Goal: Contribute content

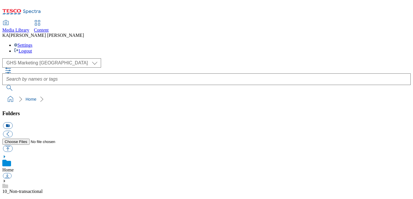
scroll to position [108, 0]
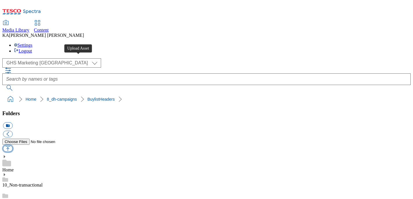
click at [13, 146] on button "button" at bounding box center [8, 149] width 10 height 7
type input "C:\fakepath\1756446593496-Ad540600_CHEEZIT_LegoBrand_H_1184x333_V1.jpg"
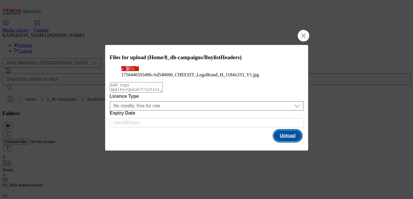
click at [282, 142] on button "Upload" at bounding box center [287, 136] width 27 height 11
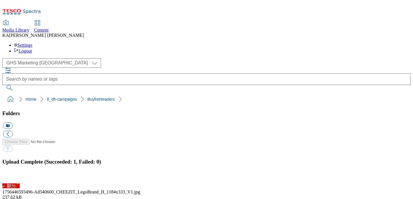
click at [12, 178] on button "button" at bounding box center [7, 181] width 9 height 6
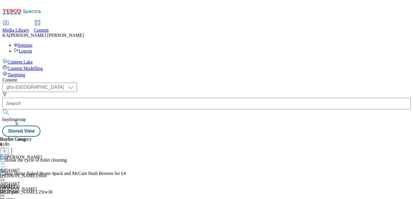
select select "ghs-[GEOGRAPHIC_DATA]"
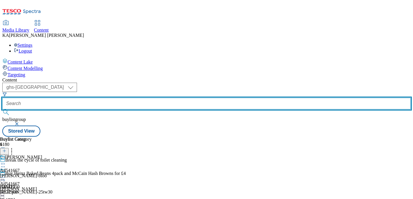
click at [151, 98] on input "text" at bounding box center [206, 104] width 409 height 12
paste input "kelloggs-cheez-it-25tw29"
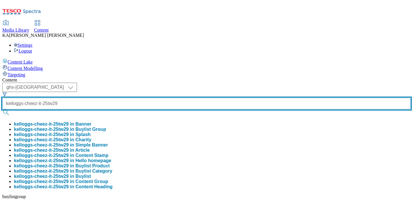
type input "kelloggs-cheez-it-25tw29"
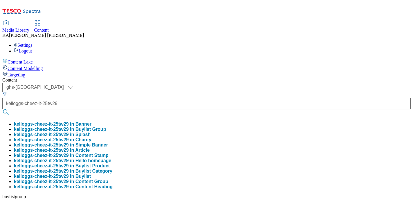
scroll to position [0, 0]
click at [106, 127] on button "kelloggs-cheez-it-25tw29 in Buylist Group" at bounding box center [60, 129] width 92 height 5
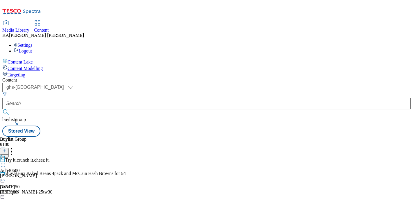
click at [3, 164] on circle at bounding box center [3, 164] width 1 height 1
click at [25, 174] on span "Edit" at bounding box center [21, 176] width 7 height 4
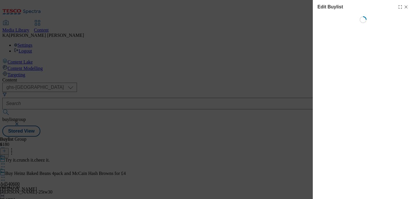
select select "tactical"
select select "supplier funded short term 1-3 weeks"
select select "dunnhumby"
select select "Banner"
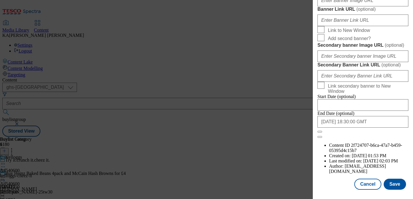
scroll to position [506, 0]
click at [333, 6] on input "Banner Image URL ( optional )" at bounding box center [363, 1] width 91 height 12
paste input "[URL][DOMAIN_NAME]"
type input "[URL][DOMAIN_NAME]"
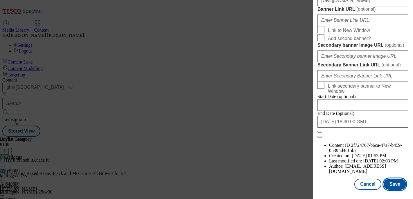
click at [393, 186] on button "Save" at bounding box center [395, 184] width 22 height 11
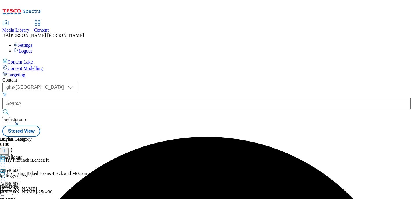
click at [6, 175] on icon at bounding box center [3, 178] width 6 height 6
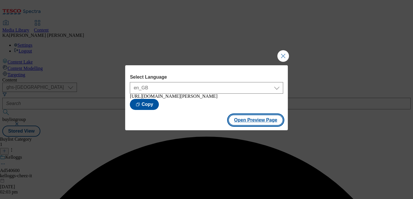
click at [249, 122] on button "Open Preview Page" at bounding box center [256, 120] width 55 height 11
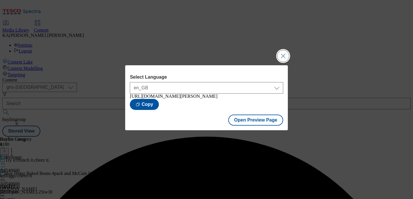
click at [285, 53] on button "Close Modal" at bounding box center [284, 56] width 12 height 12
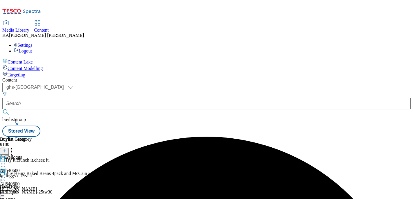
click at [6, 175] on icon at bounding box center [3, 178] width 6 height 6
